Goal: Information Seeking & Learning: Learn about a topic

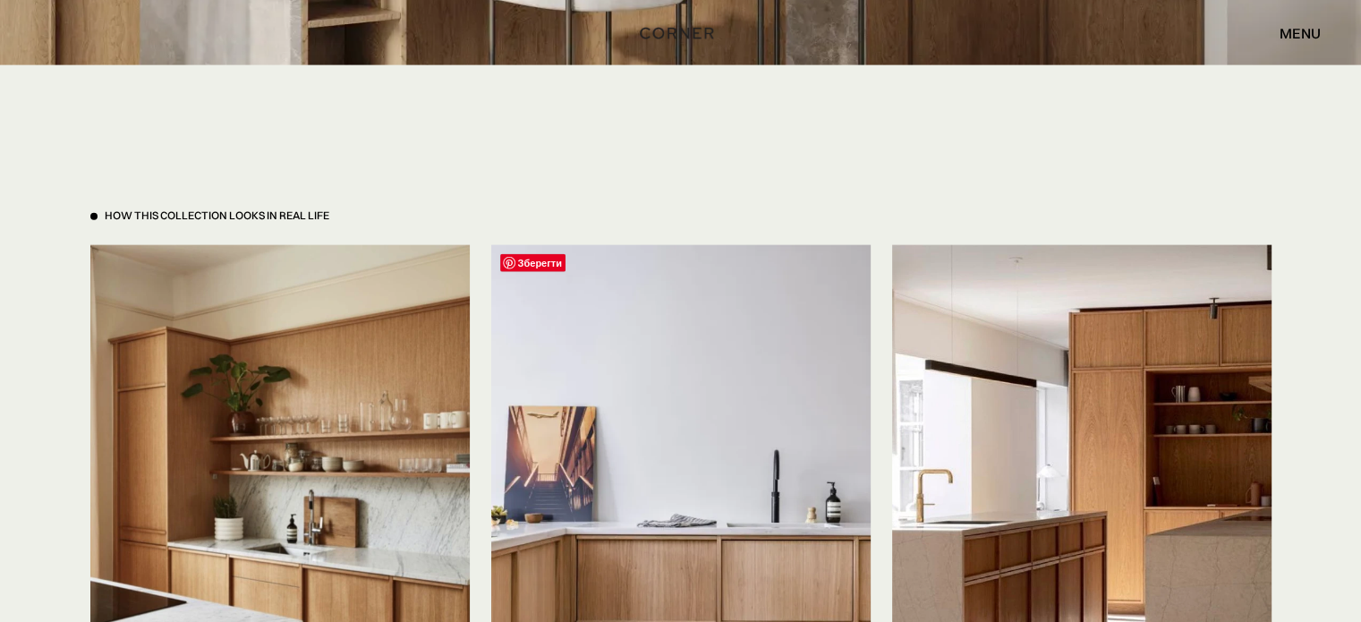
scroll to position [4294, 0]
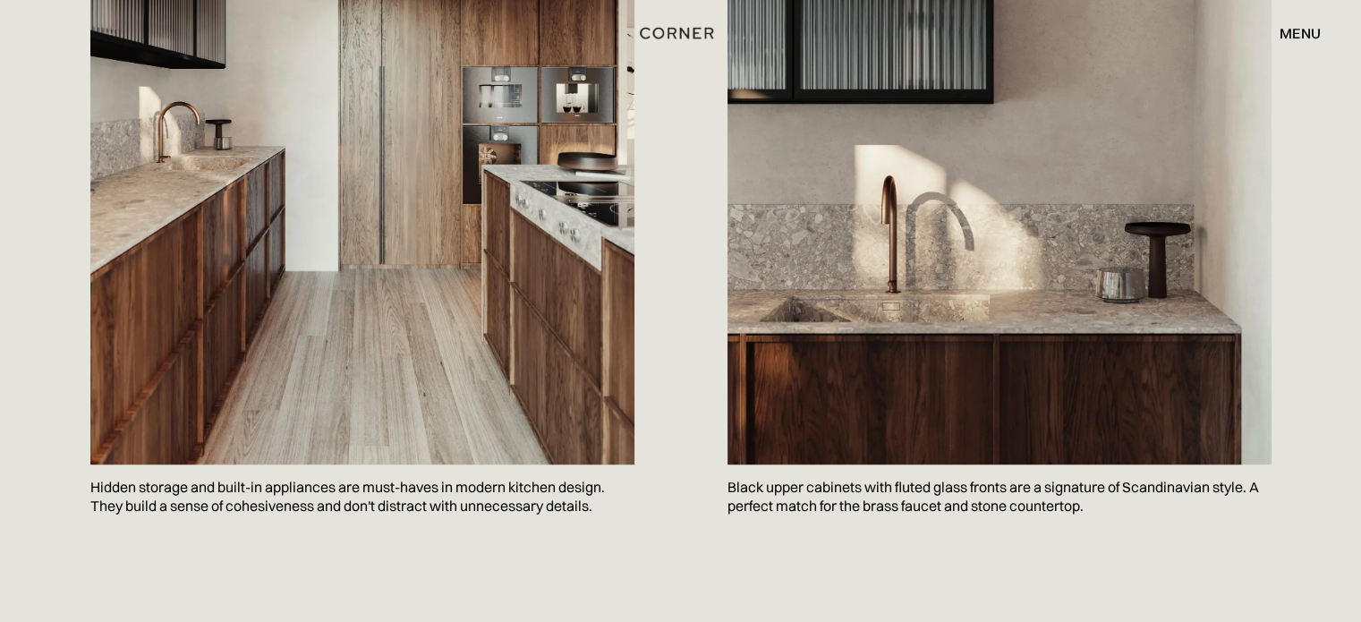
scroll to position [1311, 0]
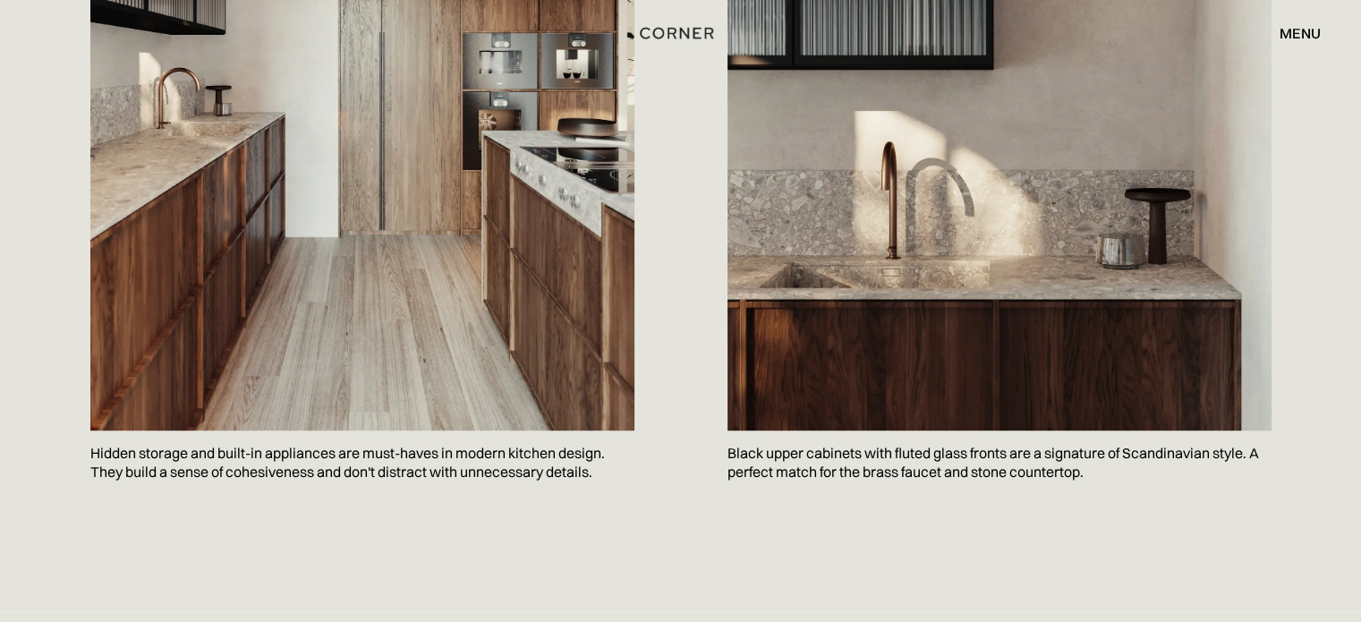
click at [925, 430] on p "Black upper cabinets with fluted glass fronts are a signature of Scandinavian s…" at bounding box center [999, 462] width 544 height 65
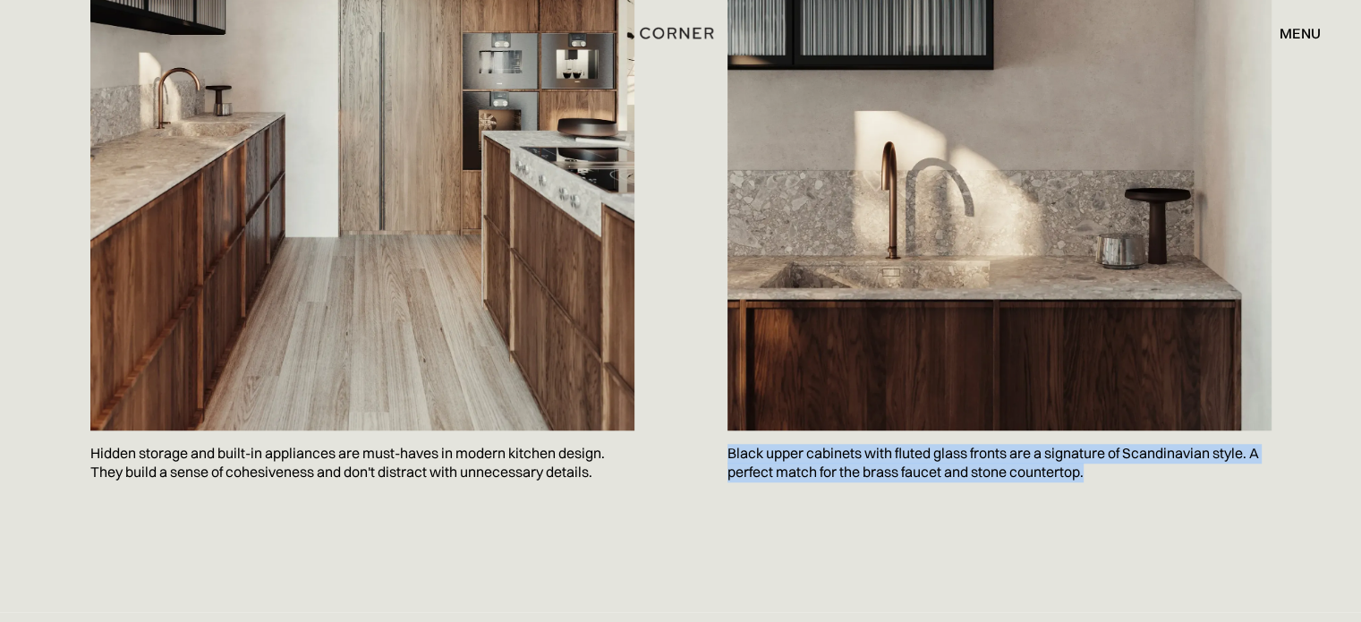
click at [925, 430] on p "Black upper cabinets with fluted glass fronts are a signature of Scandinavian s…" at bounding box center [999, 462] width 544 height 65
copy body "Black upper cabinets with fluted glass fronts are a signature of Scandinavian s…"
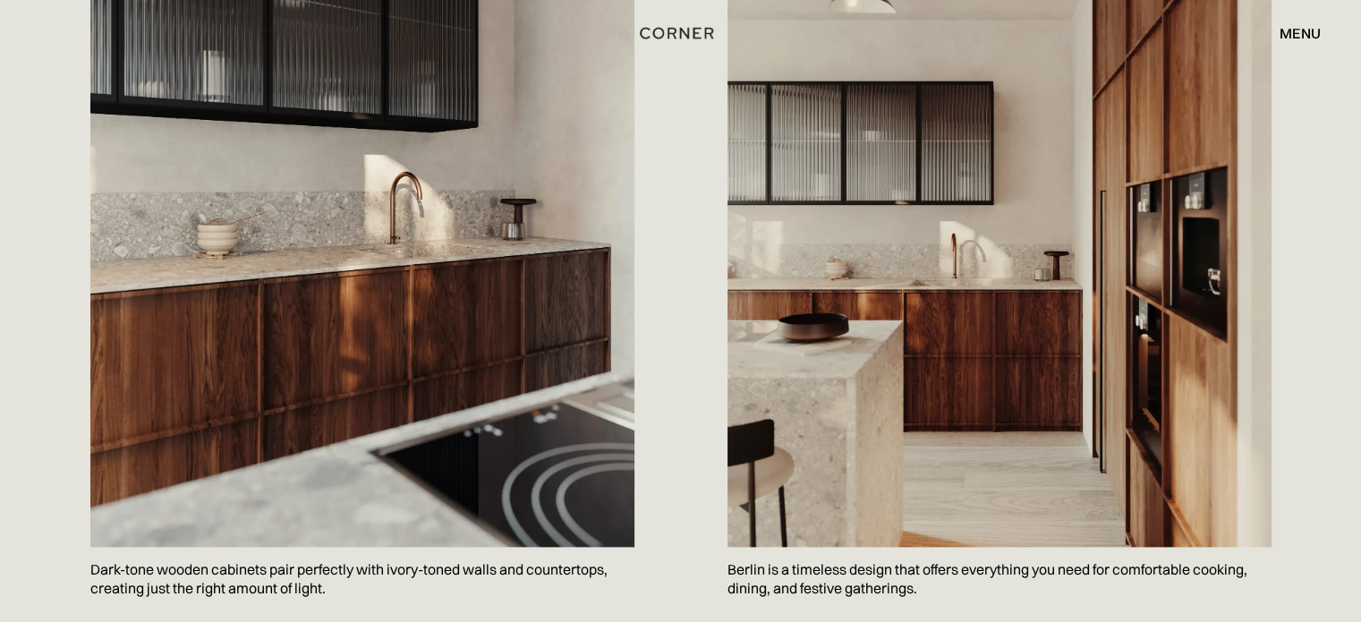
scroll to position [2863, 0]
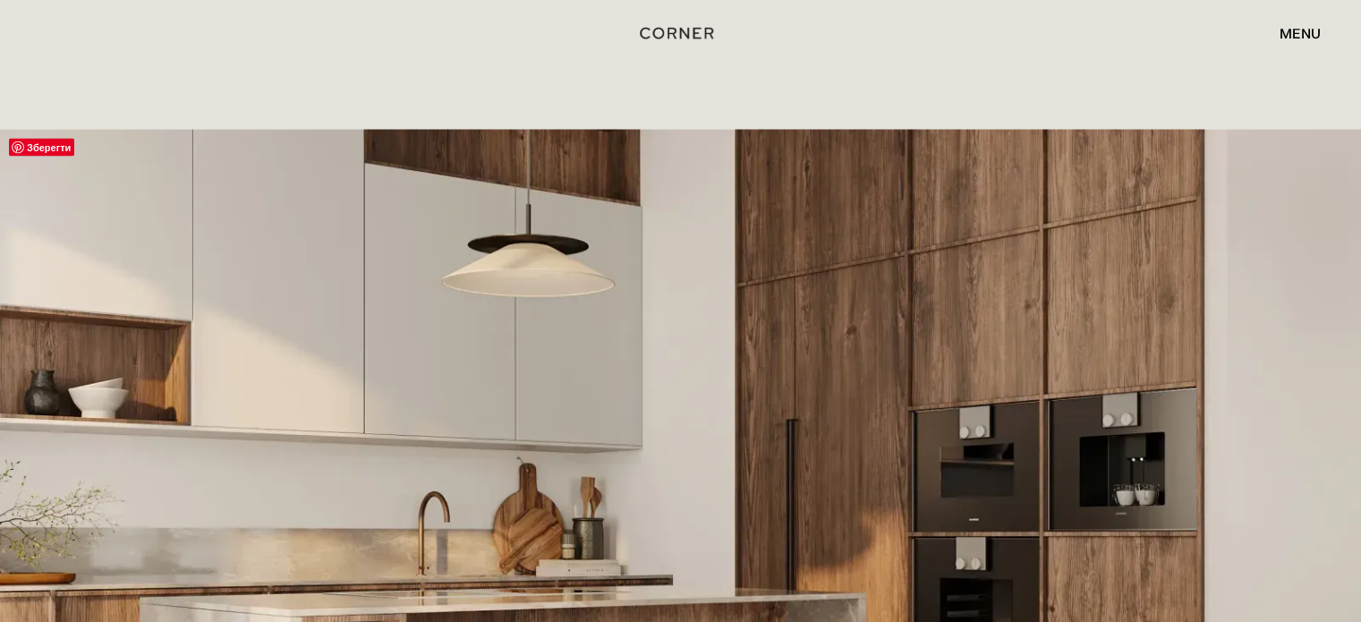
scroll to position [2863, 0]
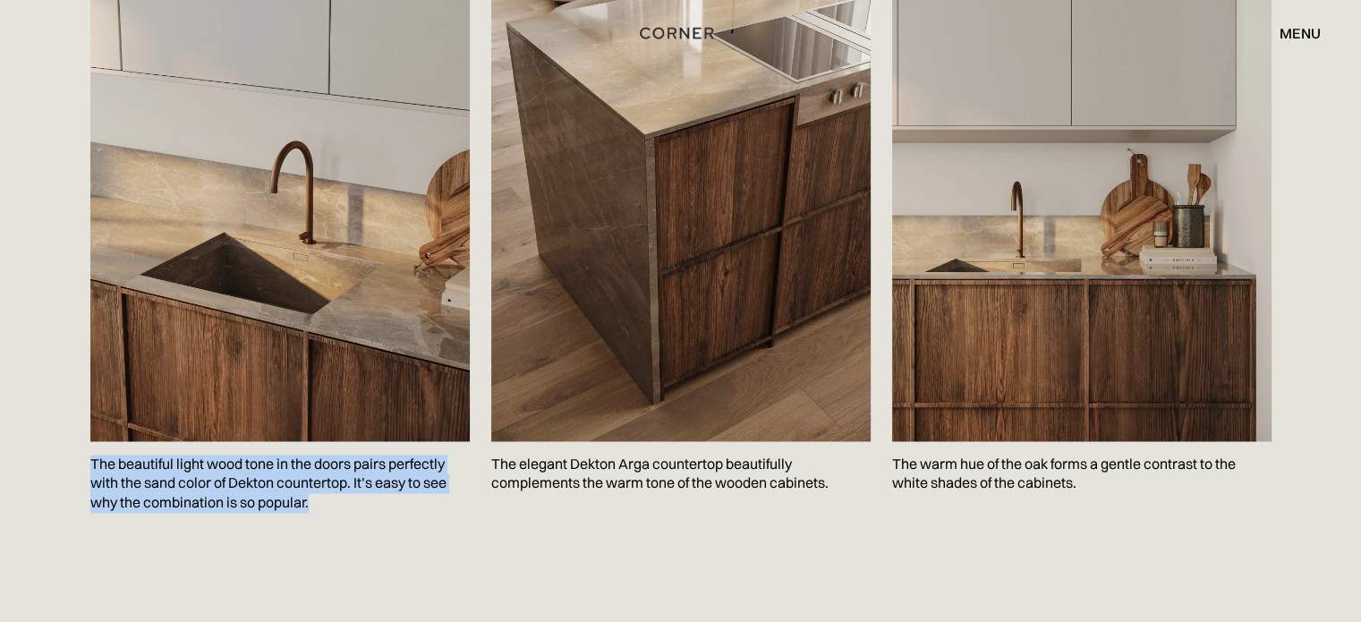
drag, startPoint x: 316, startPoint y: 435, endPoint x: 87, endPoint y: 383, distance: 234.8
click at [87, 383] on div "Зберегти The beautiful light wood tone in the doors pairs perfectly with the sa…" at bounding box center [681, 282] width 1235 height 720
copy p "The beautiful light wood tone in the doors pairs perfectly with the sand color …"
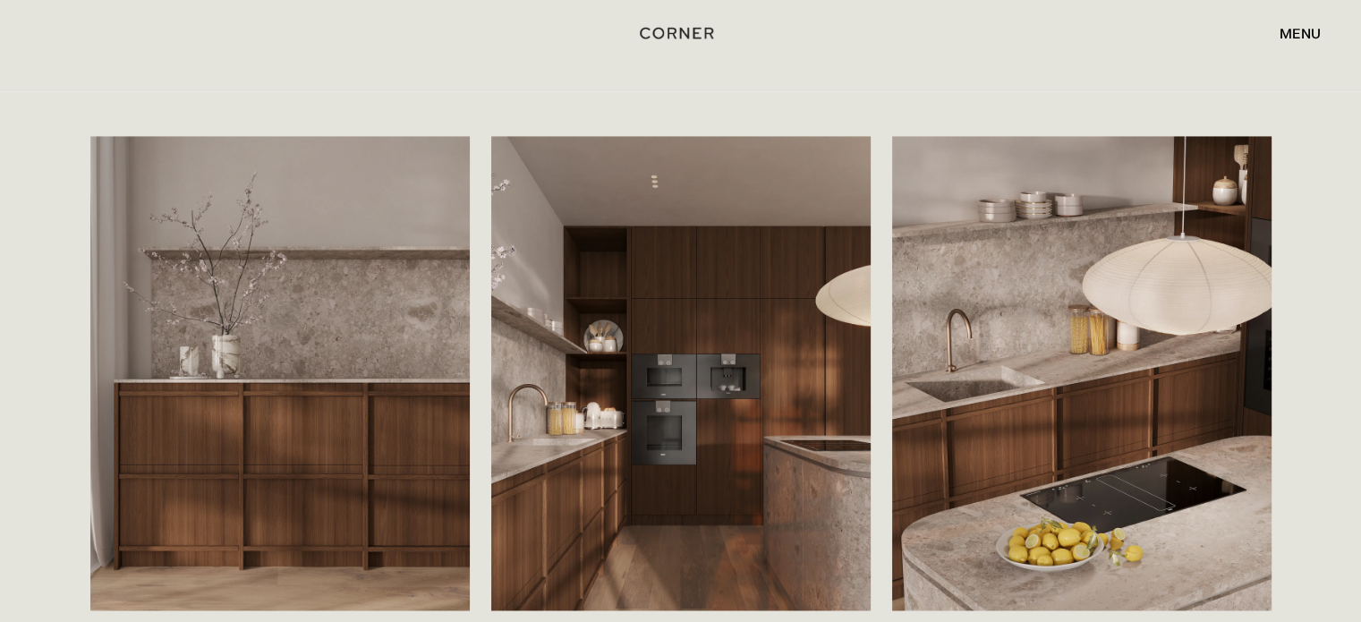
scroll to position [2884, 0]
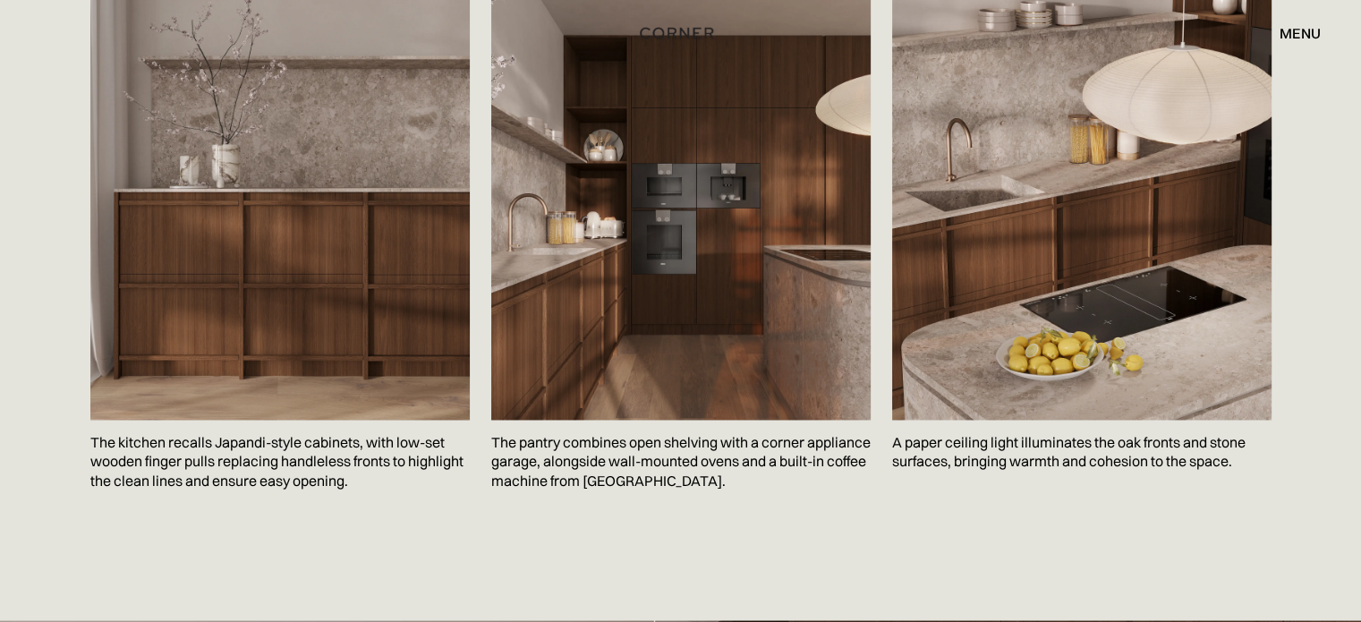
click at [1303, 32] on div "menu" at bounding box center [1299, 33] width 41 height 14
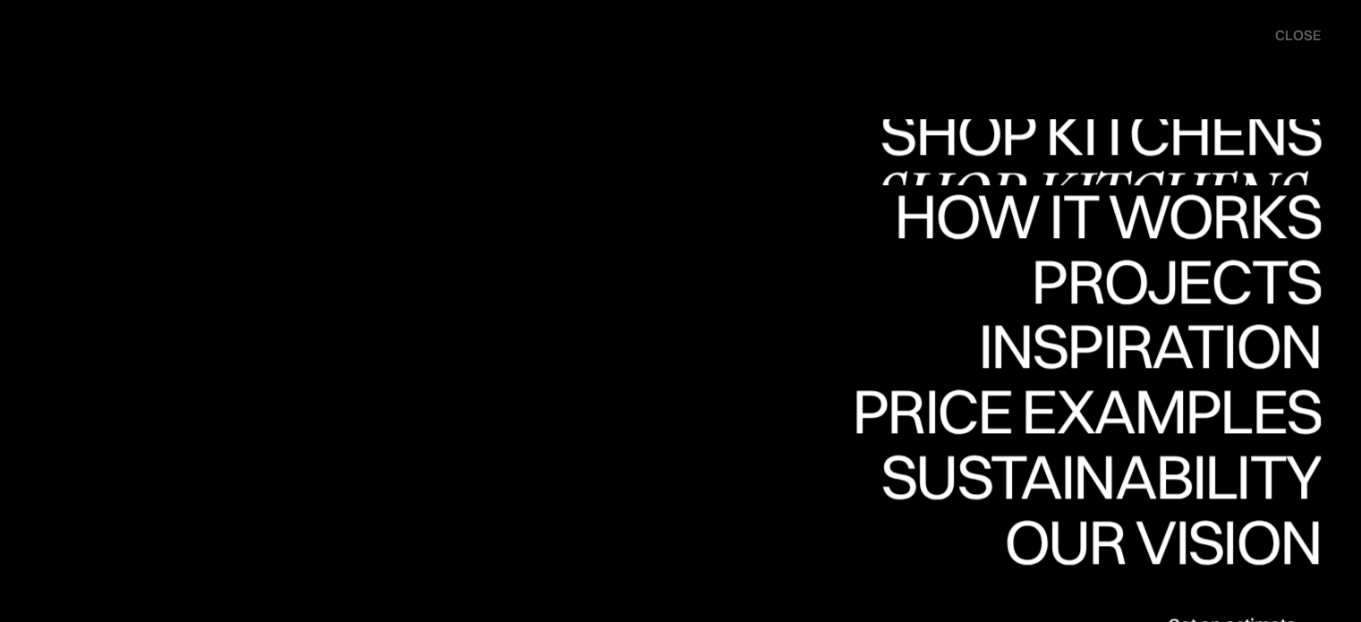
click at [1088, 144] on div "Shop Kitchens" at bounding box center [1095, 132] width 450 height 63
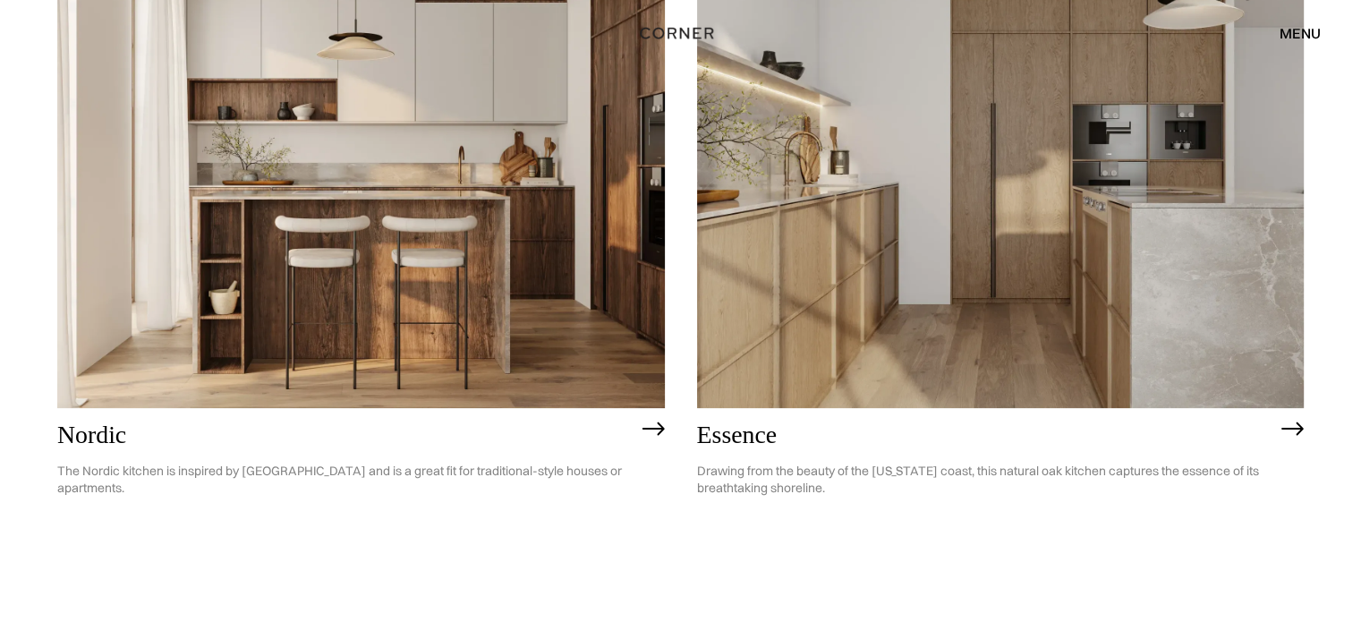
scroll to position [358, 0]
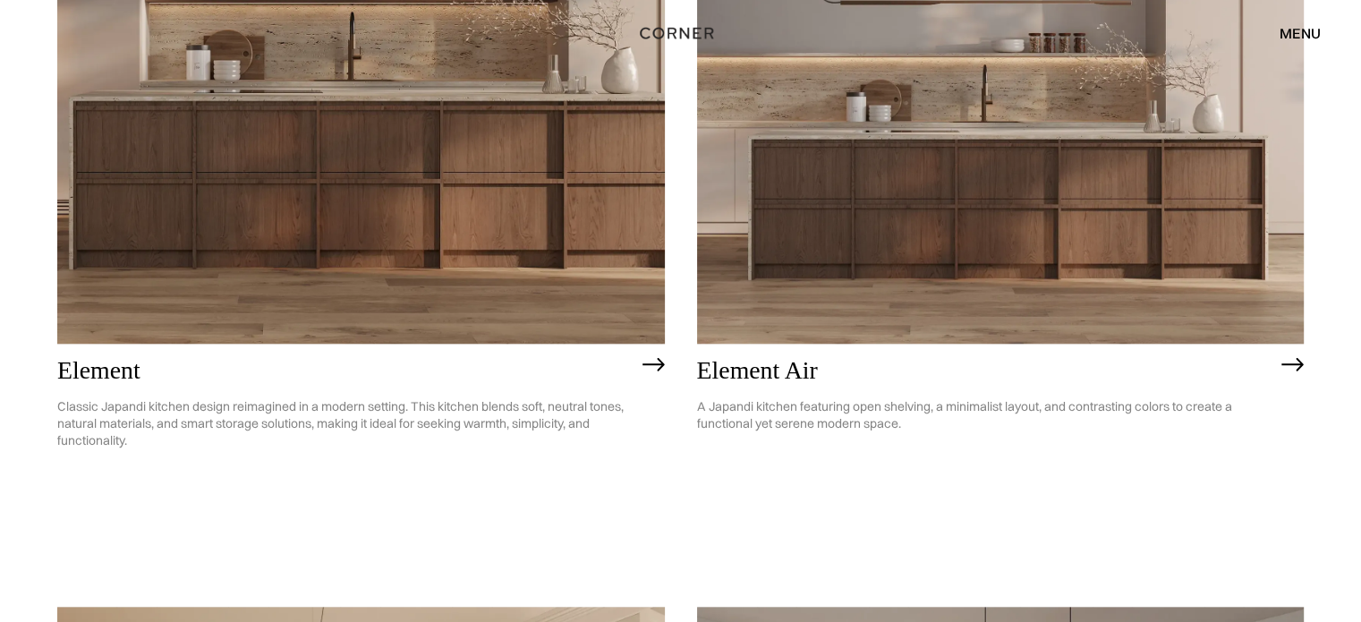
scroll to position [2266, 0]
